Goal: Transaction & Acquisition: Purchase product/service

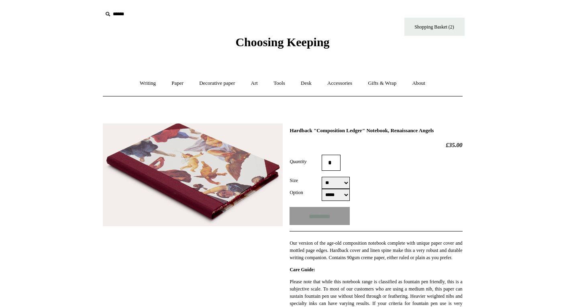
select select "**"
select select "*****"
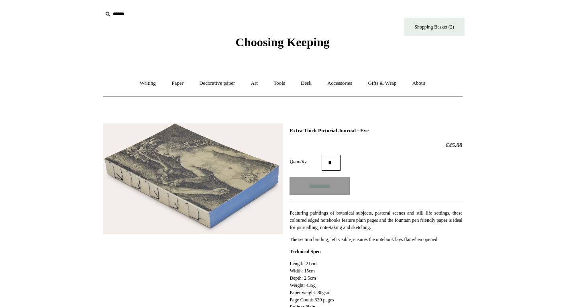
type input "**********"
click at [442, 25] on link "Shopping Basket (2)" at bounding box center [434, 27] width 60 height 18
